Goal: Task Accomplishment & Management: Complete application form

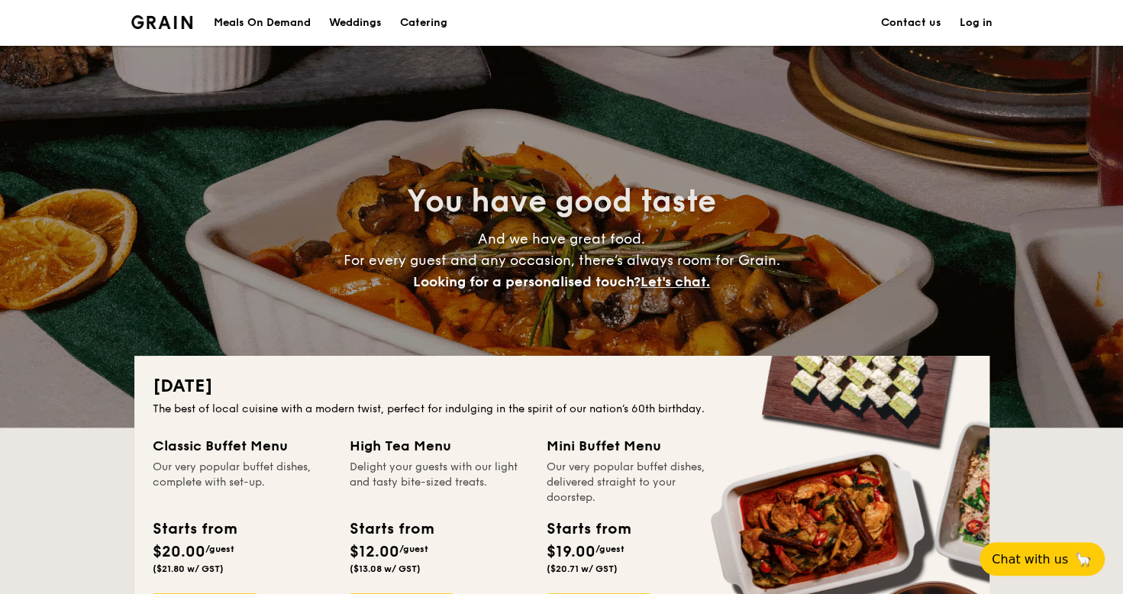
click at [896, 32] on link "Contact us" at bounding box center [911, 23] width 60 height 46
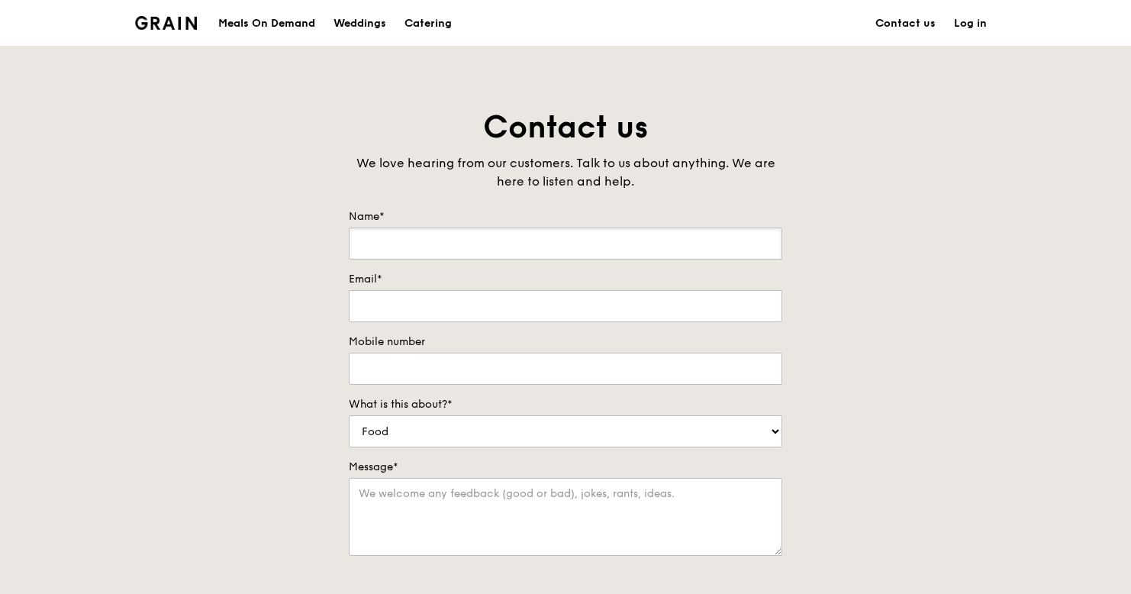
click at [427, 232] on input "Name*" at bounding box center [566, 243] width 434 height 32
type input "[PERSON_NAME]"
click at [274, 282] on div "Contact us We love hearing from our customers. Talk to us about anything. We ar…" at bounding box center [565, 426] width 1131 height 638
click at [415, 299] on input "Email*" at bounding box center [566, 306] width 434 height 32
type input "timoandsimo@gmail.com"
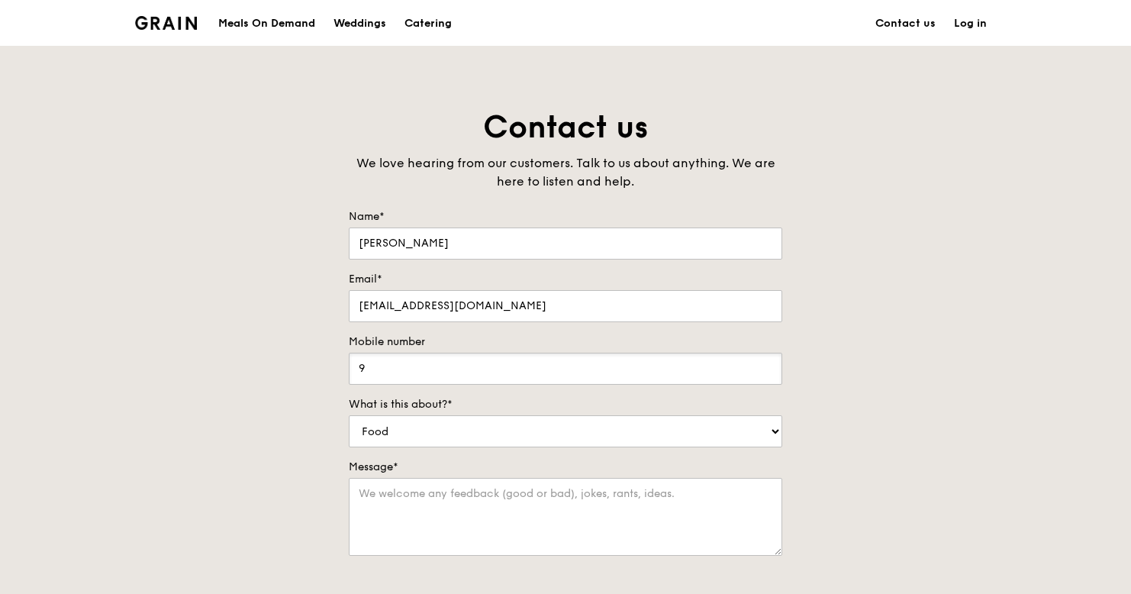
type input "97368353"
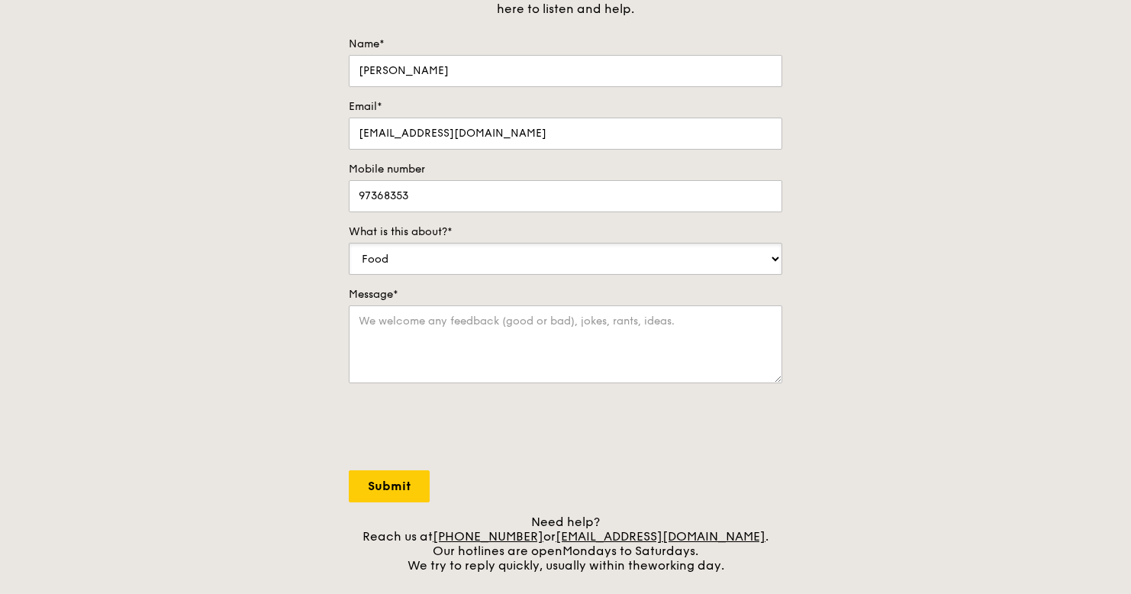
click at [484, 259] on select "Food Service Billing/Payment Catering Others" at bounding box center [566, 259] width 434 height 32
select select "Catering"
click at [349, 243] on select "Food Service Billing/Payment Catering Others" at bounding box center [566, 259] width 434 height 32
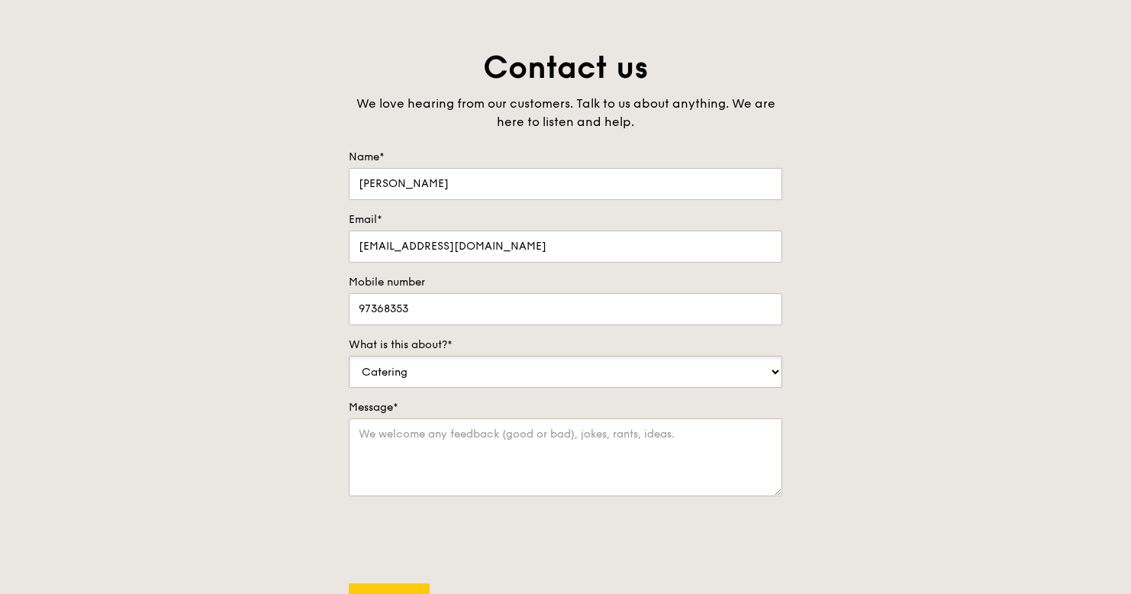
scroll to position [0, 0]
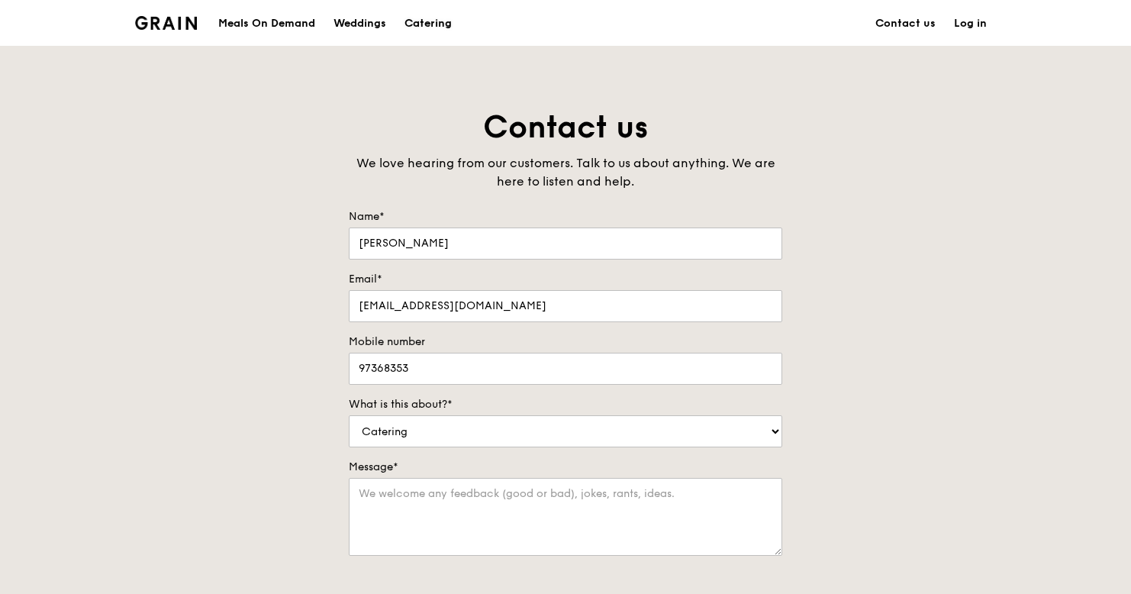
click at [430, 24] on div "Catering" at bounding box center [428, 24] width 47 height 46
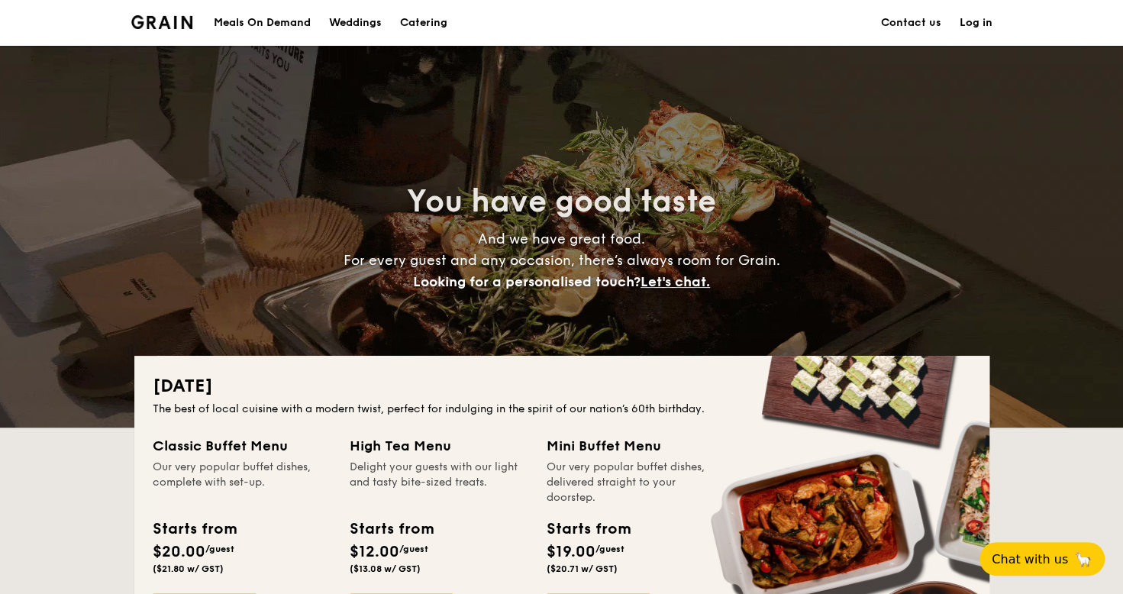
drag, startPoint x: 0, startPoint y: 0, endPoint x: 317, endPoint y: 301, distance: 437.8
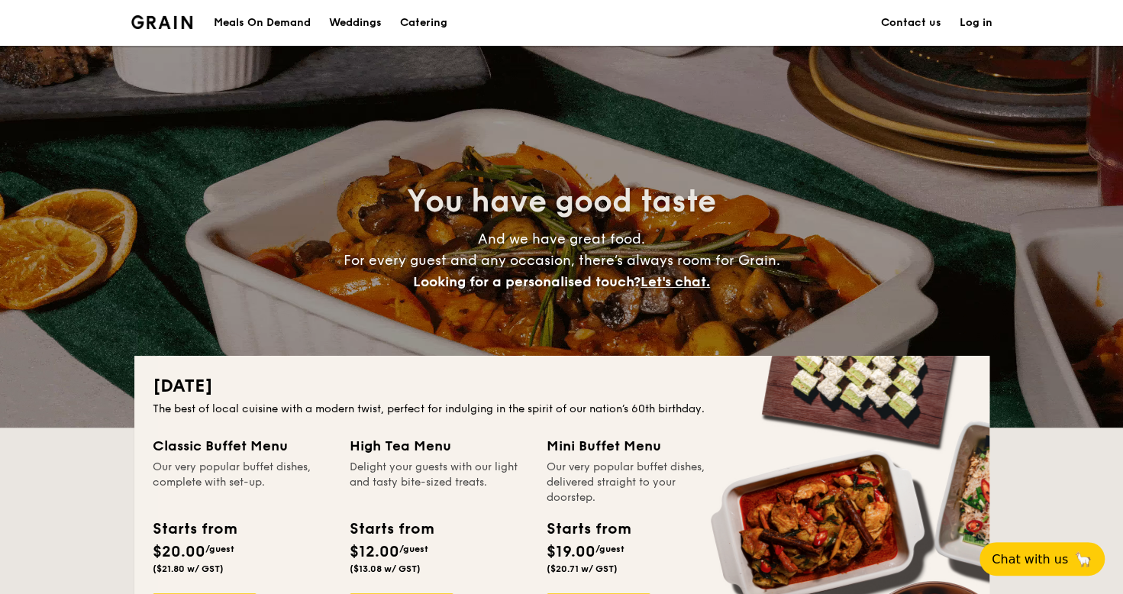
click at [317, 301] on div "You have good taste And we have great food. For every guest and any occasion, t…" at bounding box center [561, 237] width 855 height 382
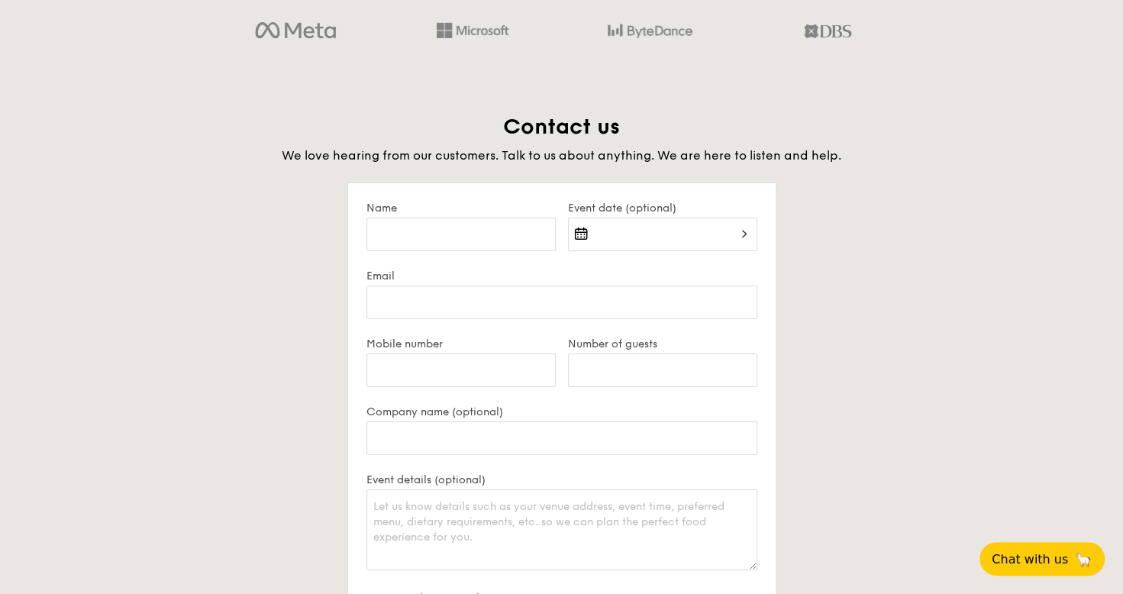
scroll to position [2848, 0]
click at [462, 232] on input "Name" at bounding box center [460, 238] width 189 height 34
type input "Timothy Leong"
click at [733, 235] on div at bounding box center [662, 247] width 189 height 52
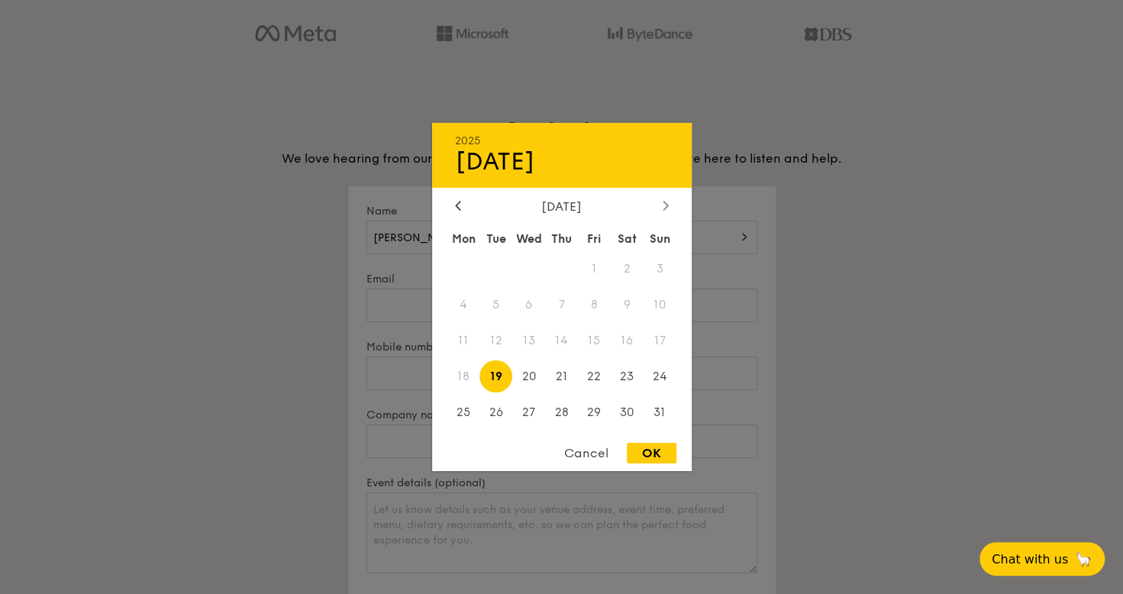
click at [663, 205] on icon at bounding box center [665, 205] width 6 height 10
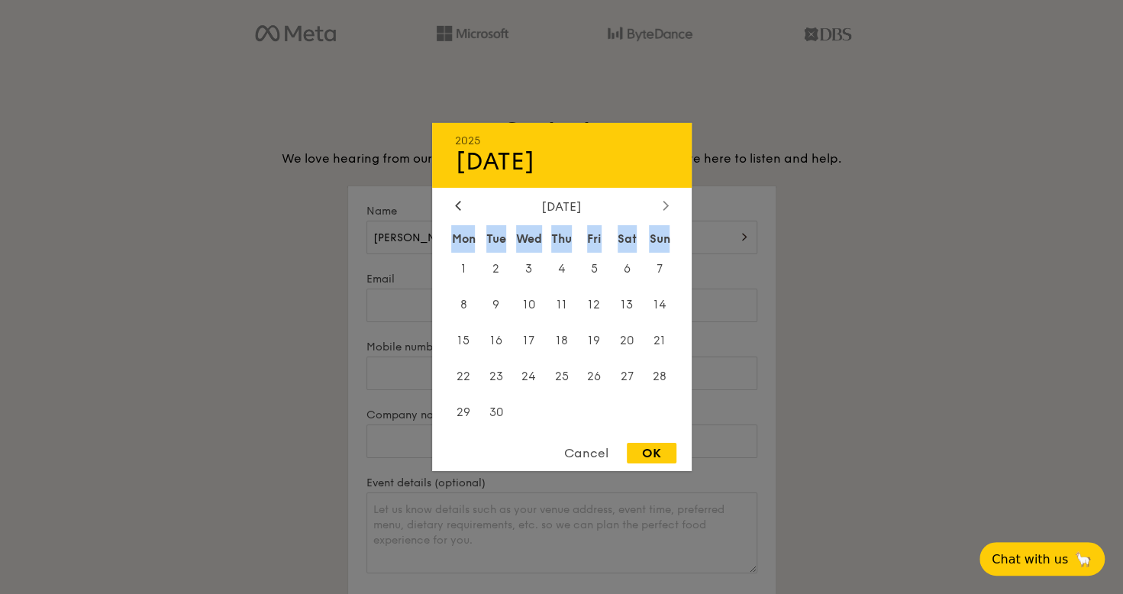
click at [663, 205] on icon at bounding box center [665, 205] width 6 height 10
click at [664, 208] on icon at bounding box center [665, 205] width 6 height 10
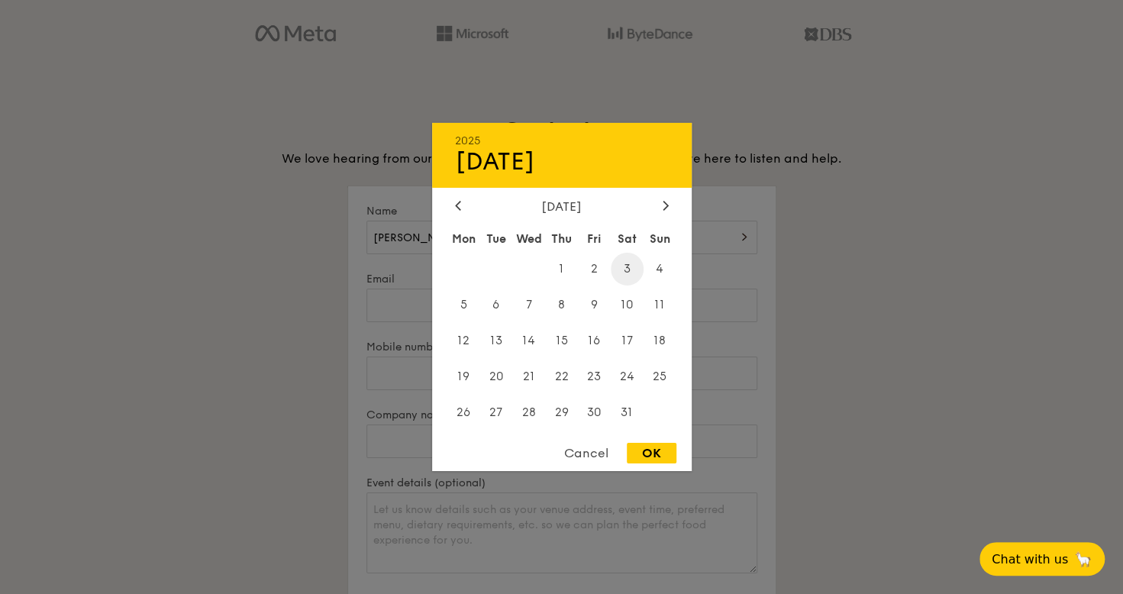
click at [627, 266] on span "3" at bounding box center [627, 269] width 33 height 33
click at [655, 449] on div "OK" at bounding box center [652, 453] width 50 height 21
type input "Jan 03, 2026"
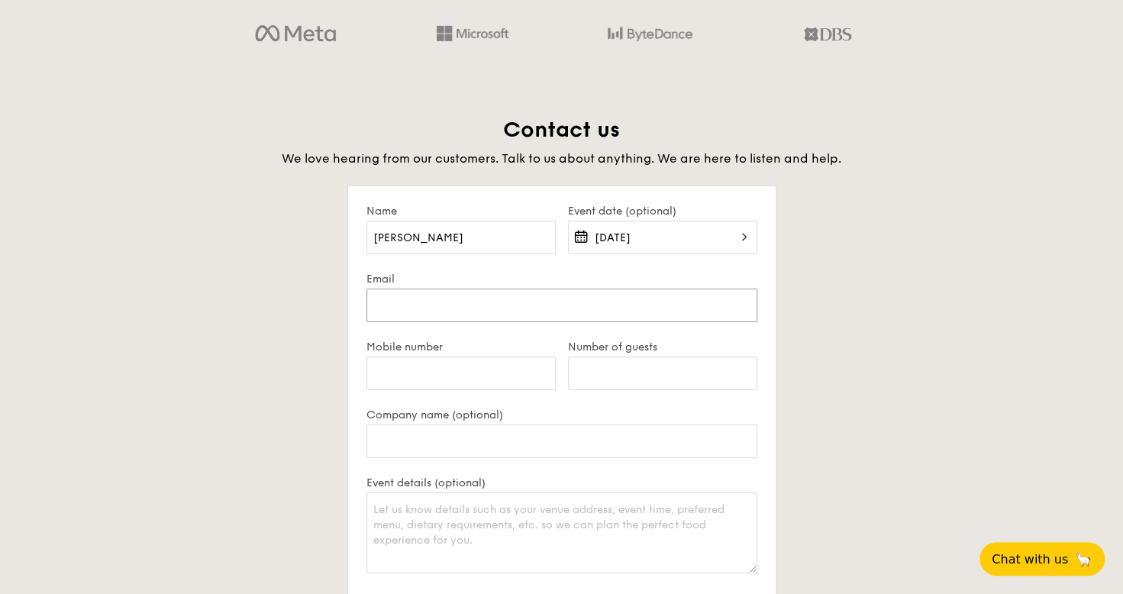
click at [383, 307] on input "Email" at bounding box center [561, 305] width 391 height 34
type input "timoandsimo@gmail.com"
type input "97368353"
type input "383"
click at [466, 436] on input "Company name (optional)" at bounding box center [561, 441] width 391 height 34
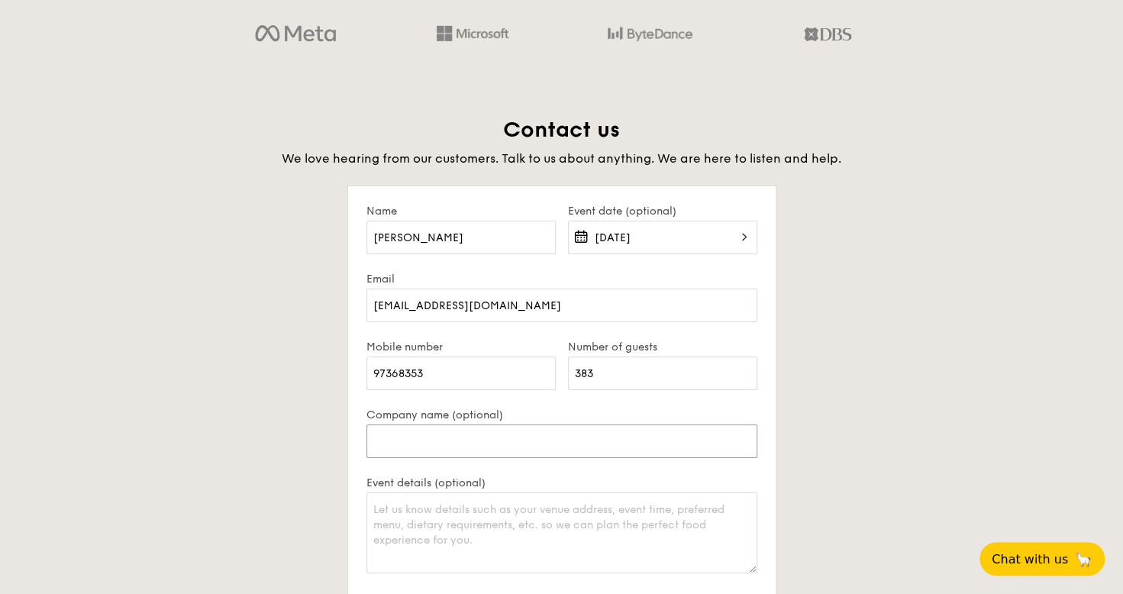
scroll to position [2974, 0]
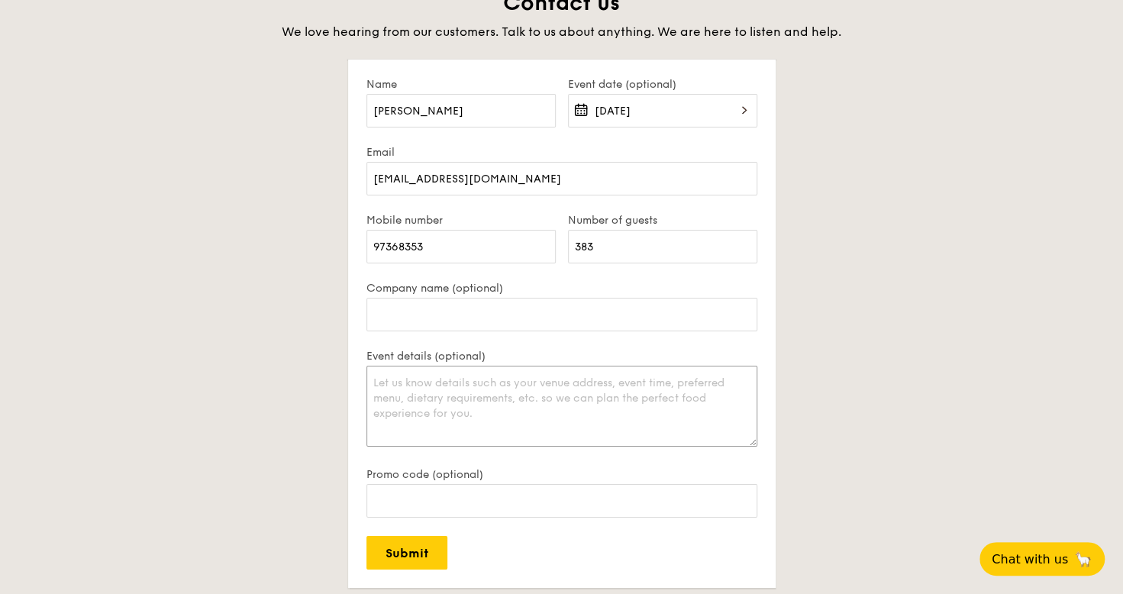
click at [424, 379] on textarea "Event details (optional)" at bounding box center [561, 406] width 391 height 81
click at [647, 411] on textarea "Dear Grain, My name is Timothy. Together with my fiancée" at bounding box center [561, 406] width 391 height 81
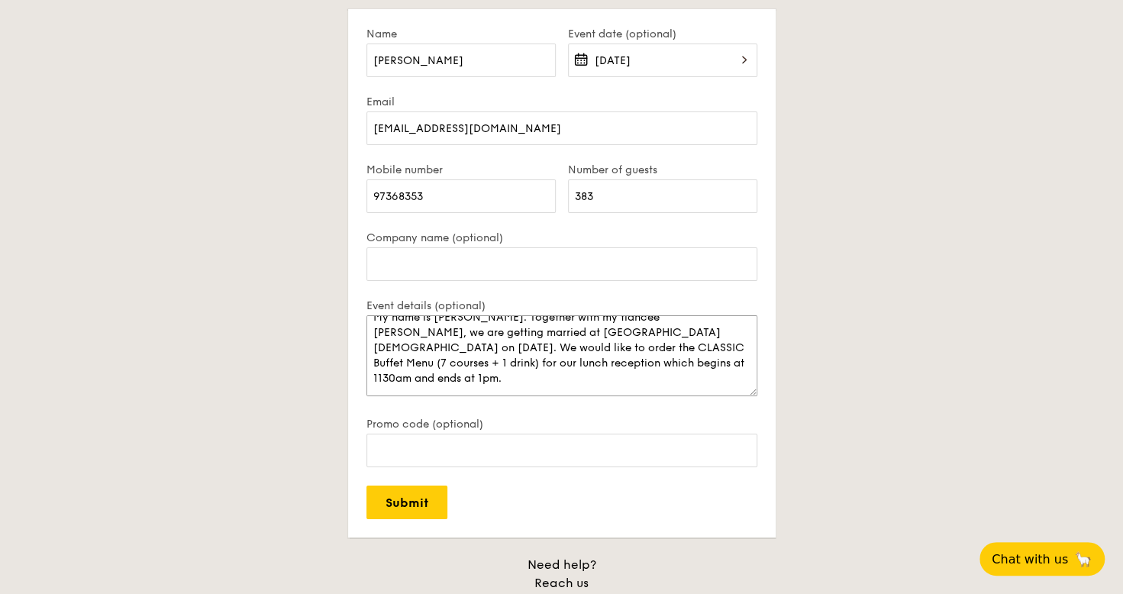
scroll to position [46, 0]
click at [404, 359] on textarea "Dear Grain, My name is Timothy. Together with my fiancée Simone, we are getting…" at bounding box center [561, 355] width 391 height 81
click at [430, 379] on textarea "Dear Grain, My name is Timothy. Together with my fiancée Simone, we are getting…" at bounding box center [561, 355] width 391 height 81
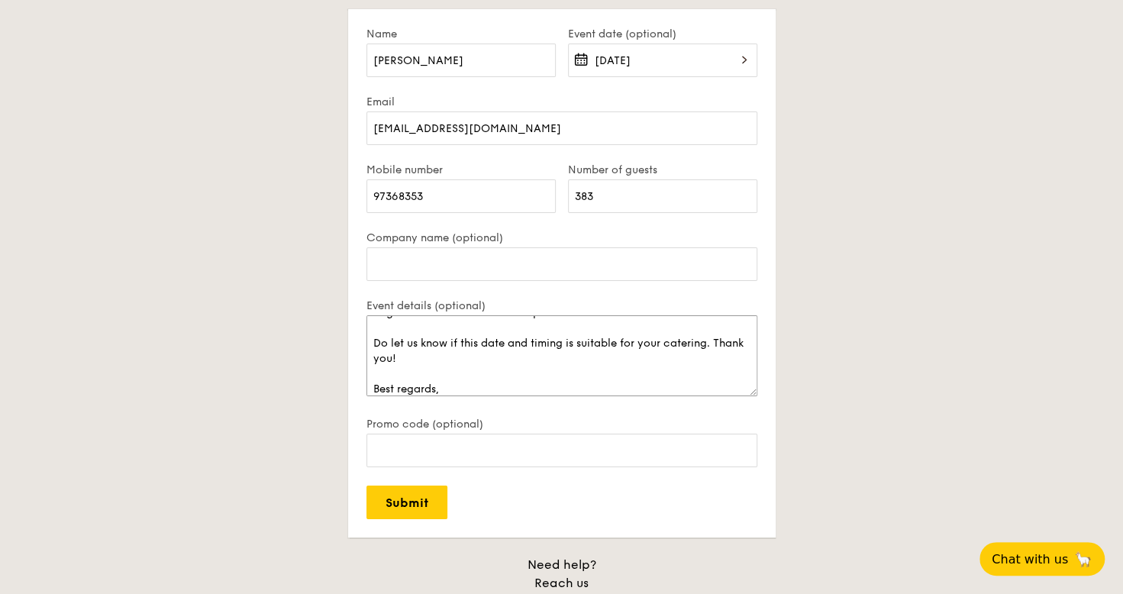
scroll to position [127, 0]
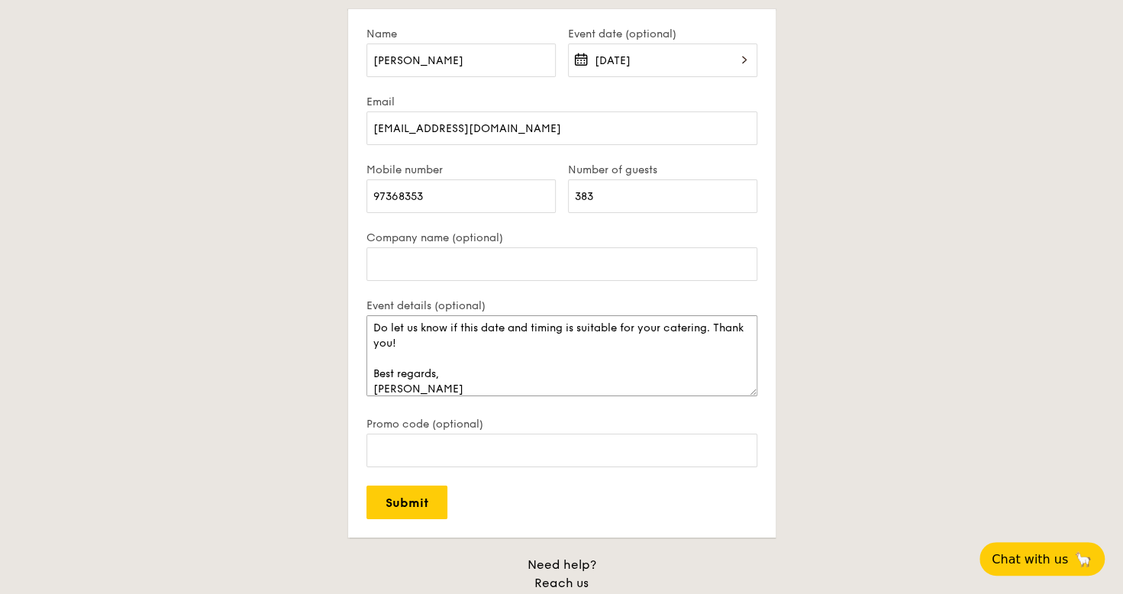
type textarea "Dear Grain, My name is Timothy. Together with my fiancée Simone, we are getting…"
click at [553, 466] on div "Promo code (optional)" at bounding box center [561, 451] width 391 height 68
click at [544, 458] on input "Promo code (optional)" at bounding box center [561, 451] width 391 height 34
paste input "Ronnie Lye and Jo-en referred"
click at [369, 455] on input "Ronnie Lye and Jo-en referred" at bounding box center [561, 451] width 391 height 34
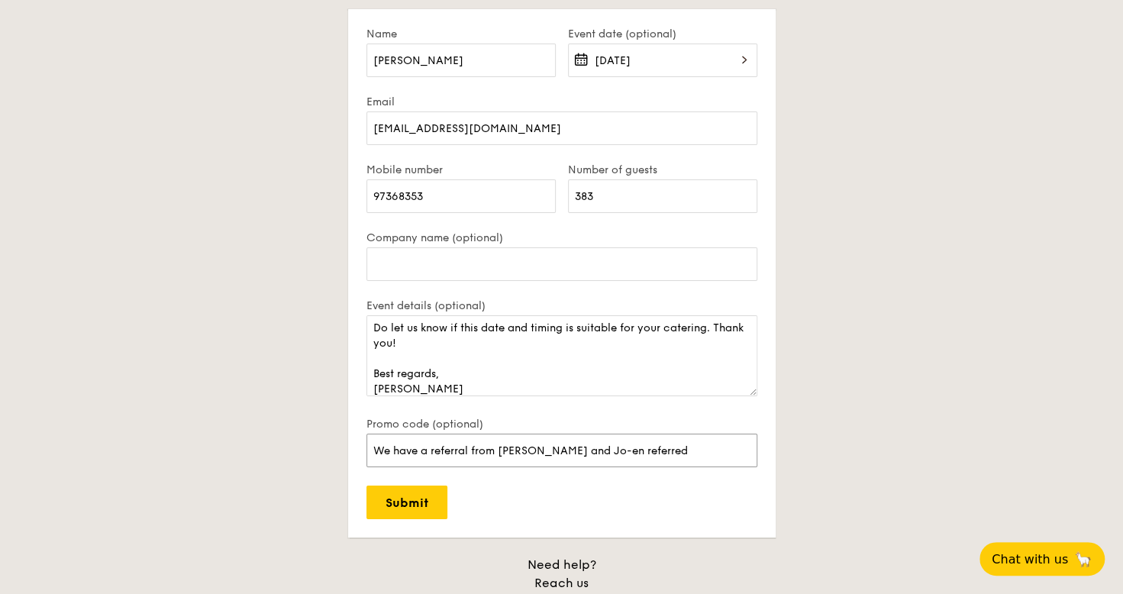
click at [669, 458] on input "We have a referral from Ronnie Lye and Jo-en referred" at bounding box center [561, 451] width 391 height 34
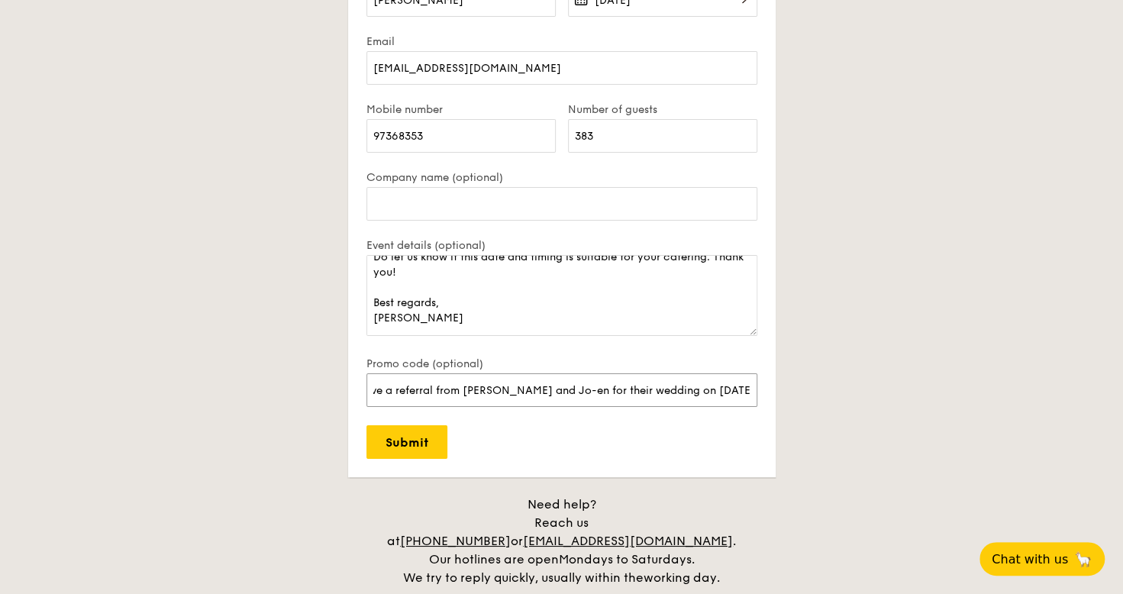
scroll to position [3086, 0]
type input "We have a referral from Ronnie Lye and Jo-en for their wedding on 8 November"
click at [410, 440] on input "Submit" at bounding box center [406, 441] width 81 height 34
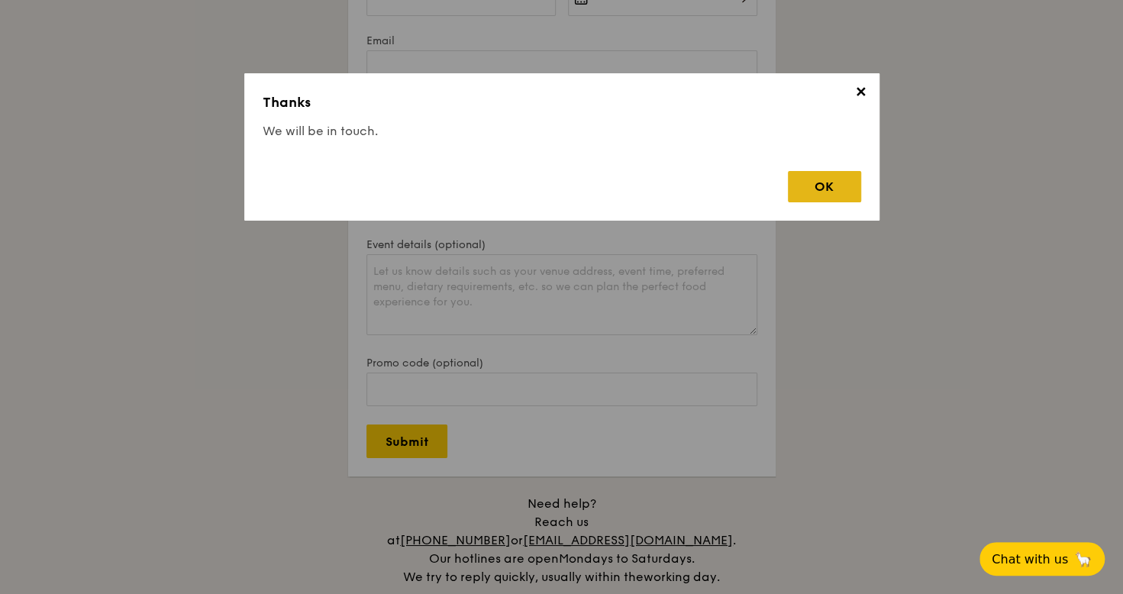
click at [805, 181] on div "OK" at bounding box center [824, 186] width 73 height 31
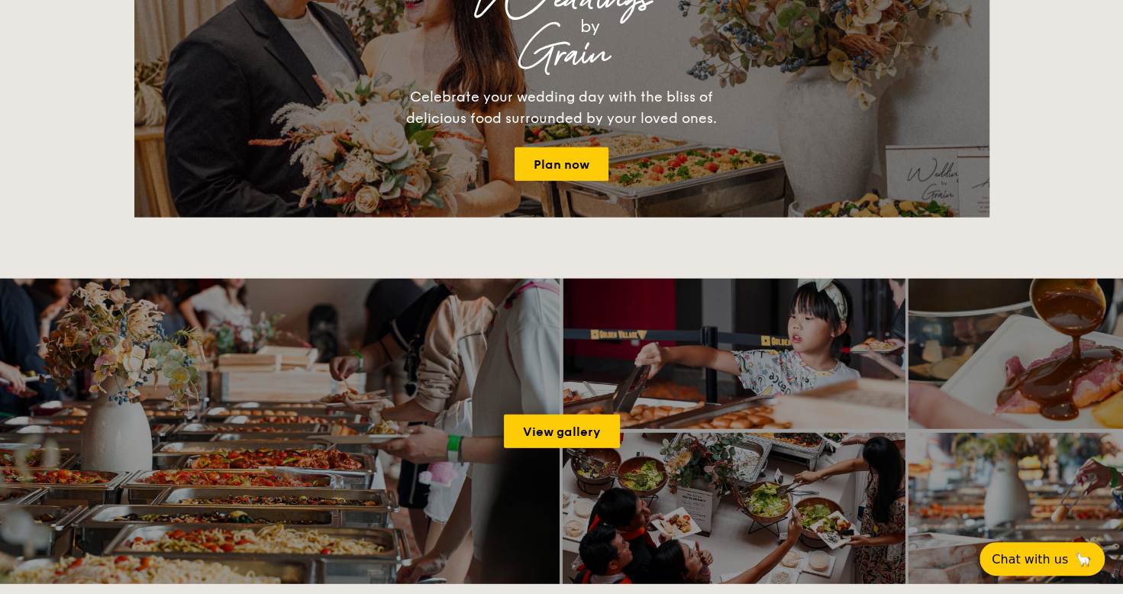
scroll to position [2073, 0]
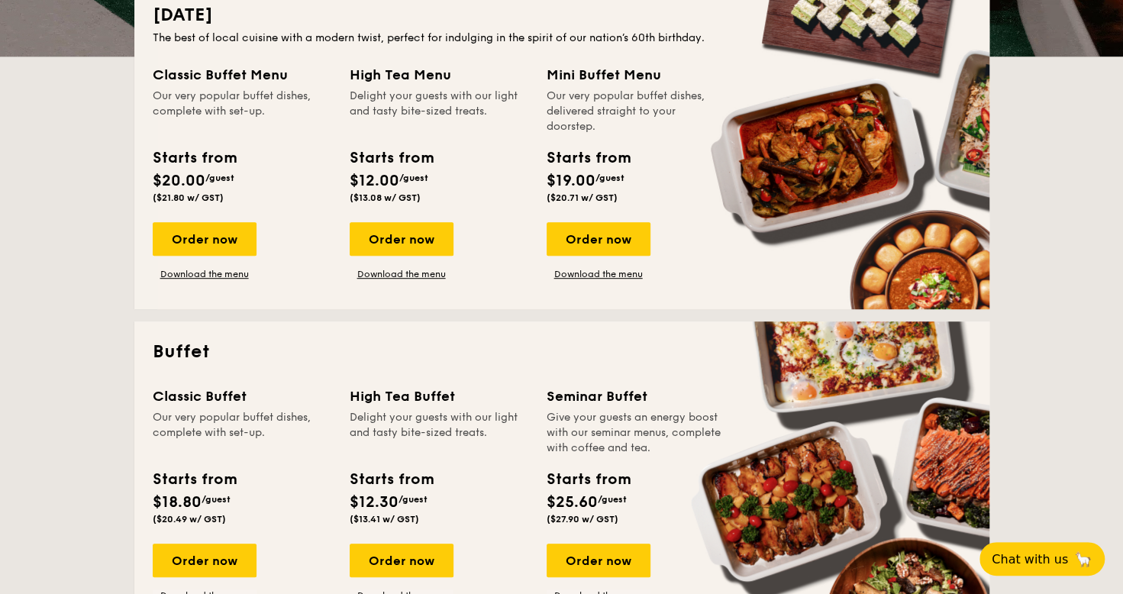
scroll to position [539, 0]
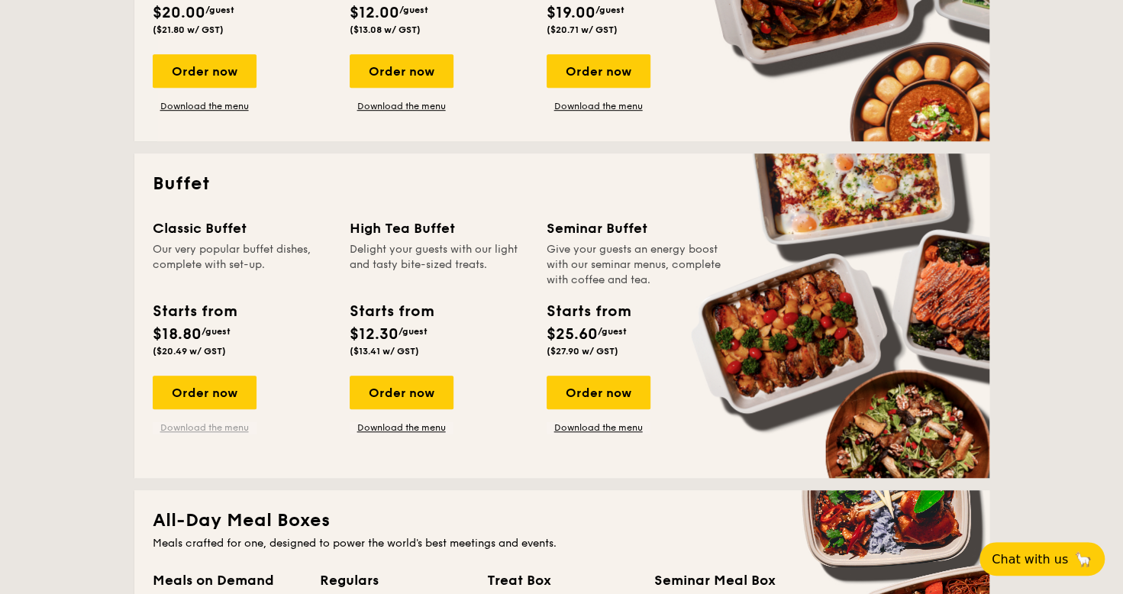
click at [214, 427] on link "Download the menu" at bounding box center [205, 427] width 104 height 12
